Goal: Check status

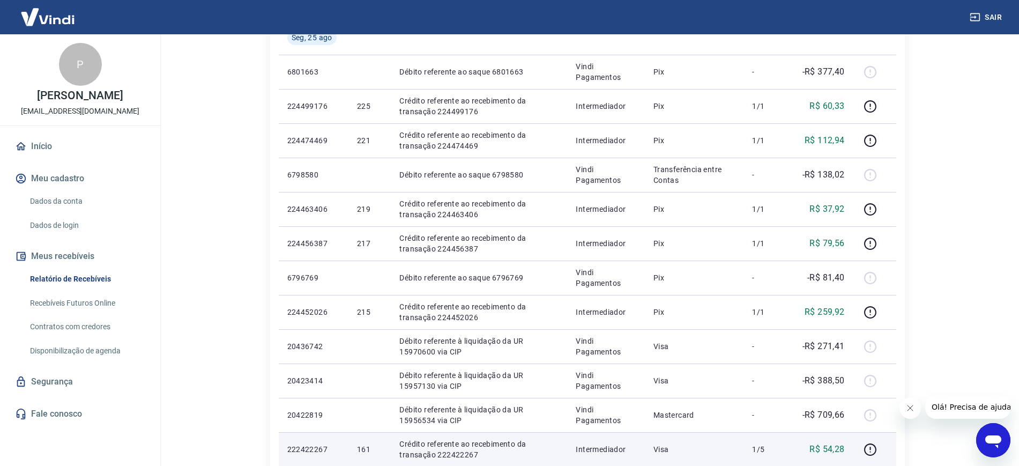
scroll to position [362, 0]
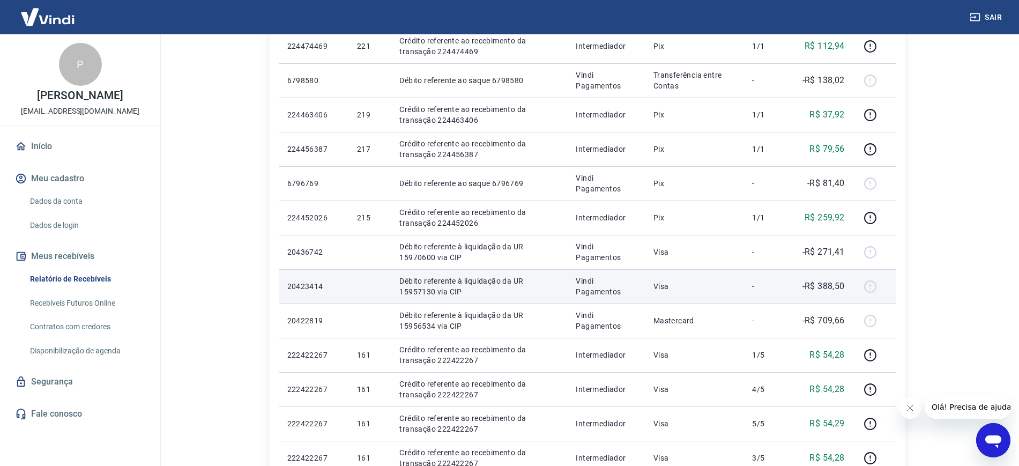
click at [823, 288] on div at bounding box center [875, 286] width 26 height 17
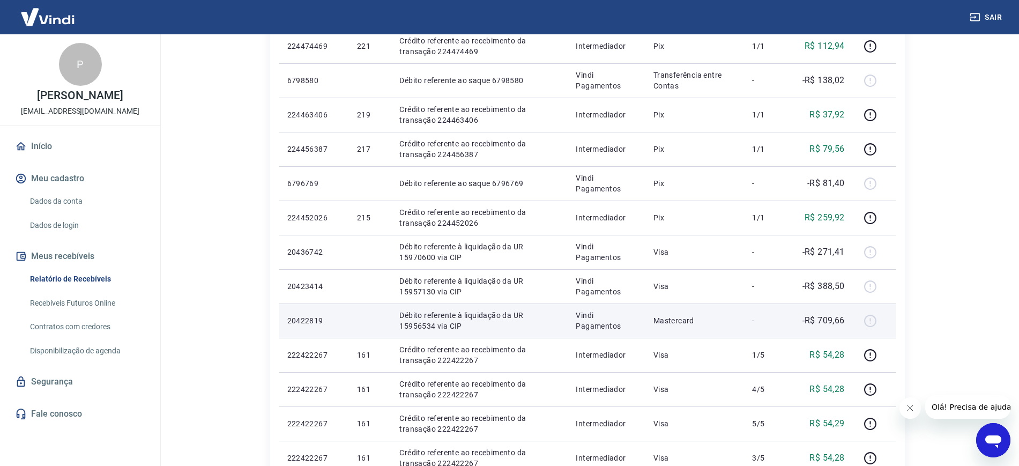
click at [410, 315] on p "Débito referente à liquidação da UR 15956534 via CIP" at bounding box center [478, 320] width 159 height 21
click at [462, 324] on p "Débito referente à liquidação da UR 15956534 via CIP" at bounding box center [478, 320] width 159 height 21
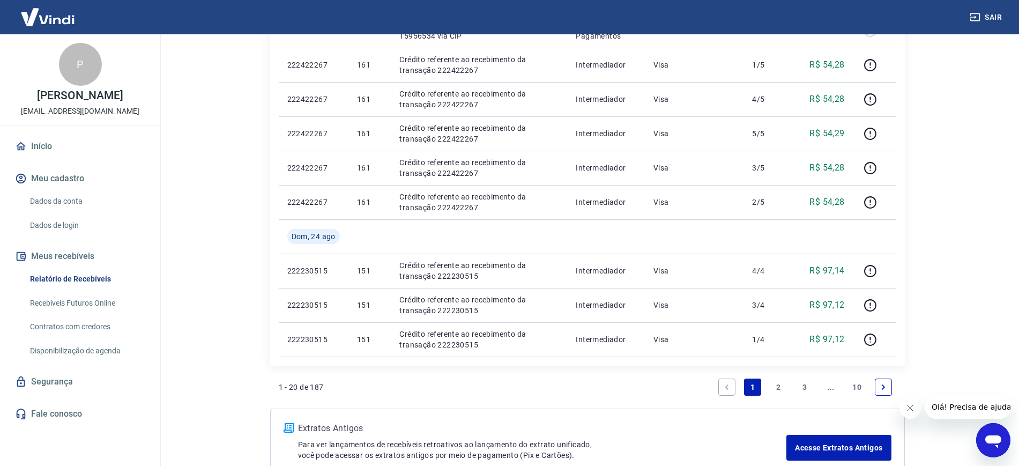
scroll to position [719, 0]
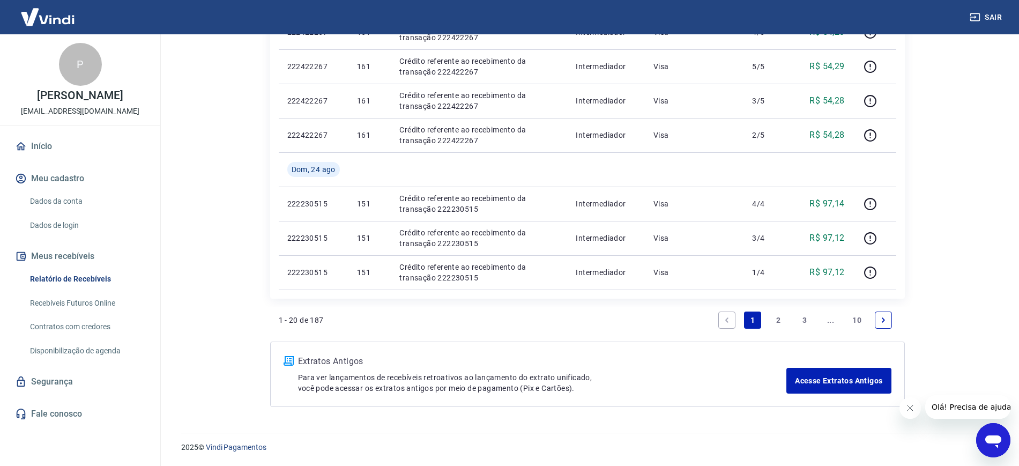
click at [773, 321] on link "2" at bounding box center [778, 320] width 17 height 17
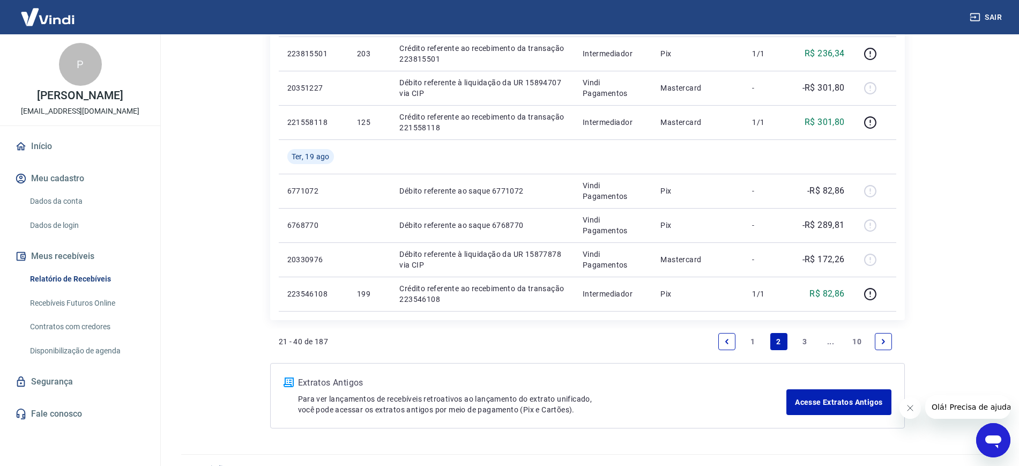
scroll to position [788, 0]
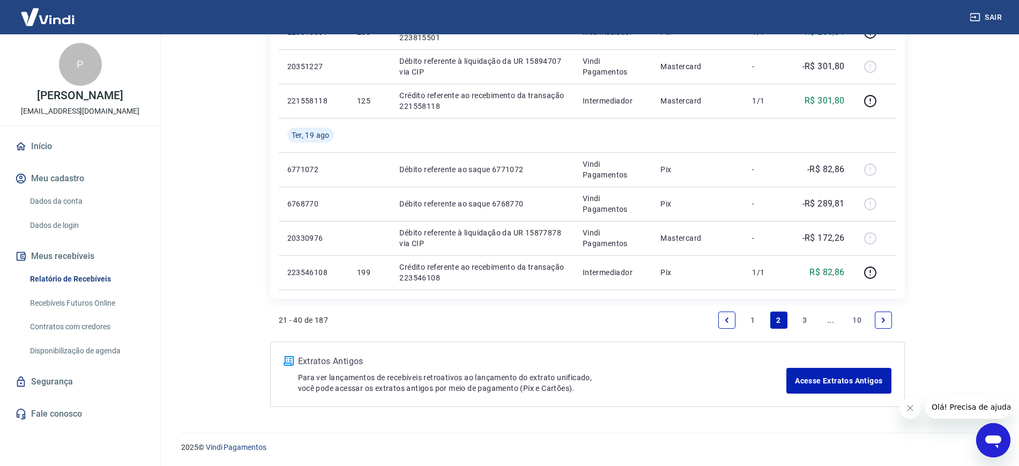
click at [748, 325] on link "1" at bounding box center [752, 320] width 17 height 17
